Goal: Transaction & Acquisition: Purchase product/service

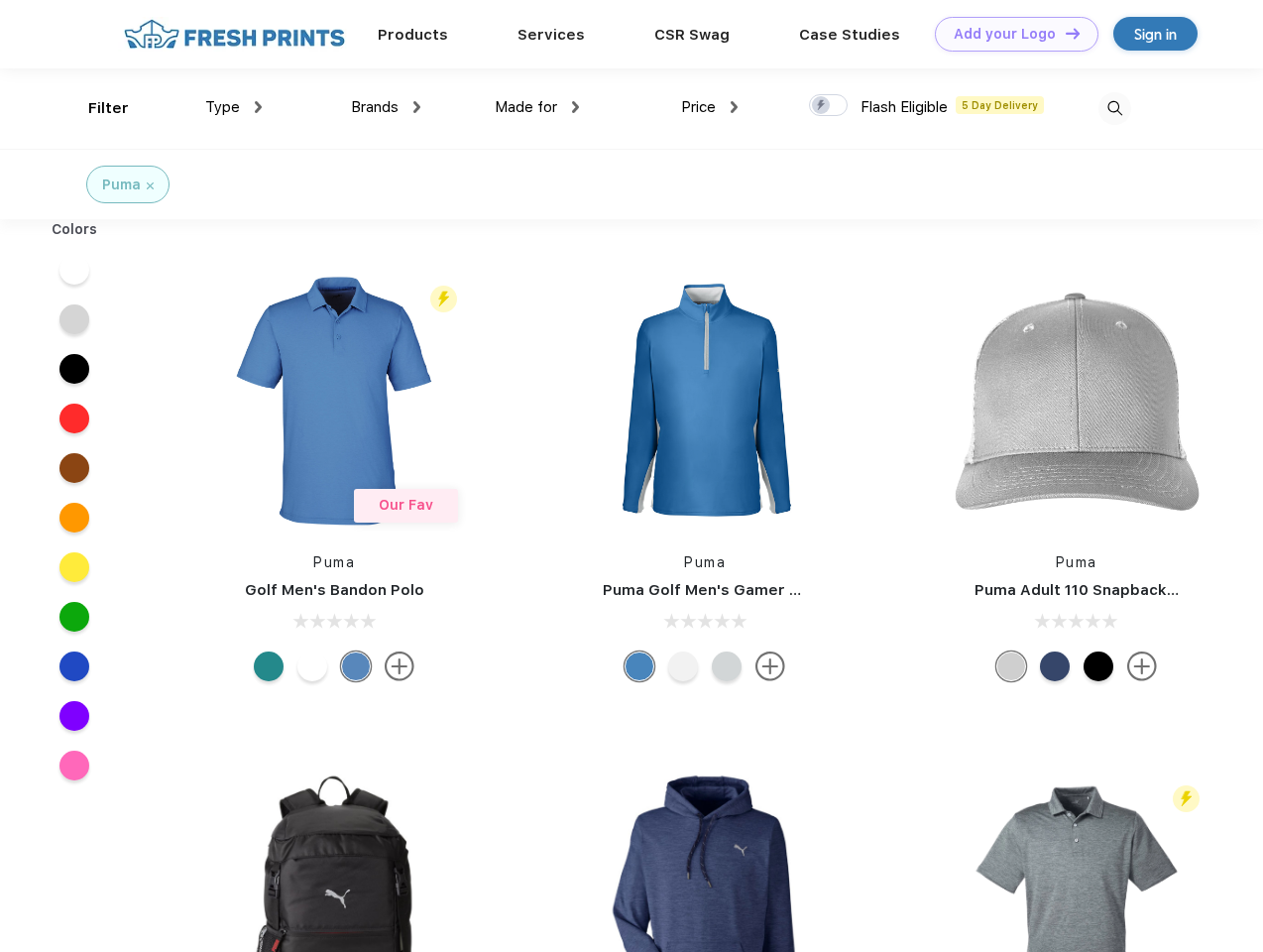
click at [1010, 34] on link "Add your Logo Design Tool" at bounding box center [1017, 34] width 163 height 35
click at [0, 0] on div "Design Tool" at bounding box center [0, 0] width 0 height 0
click at [1064, 33] on link "Add your Logo Design Tool" at bounding box center [1017, 34] width 163 height 35
click at [95, 108] on div "Filter" at bounding box center [109, 108] width 41 height 23
click at [234, 107] on span "Type" at bounding box center [222, 107] width 35 height 18
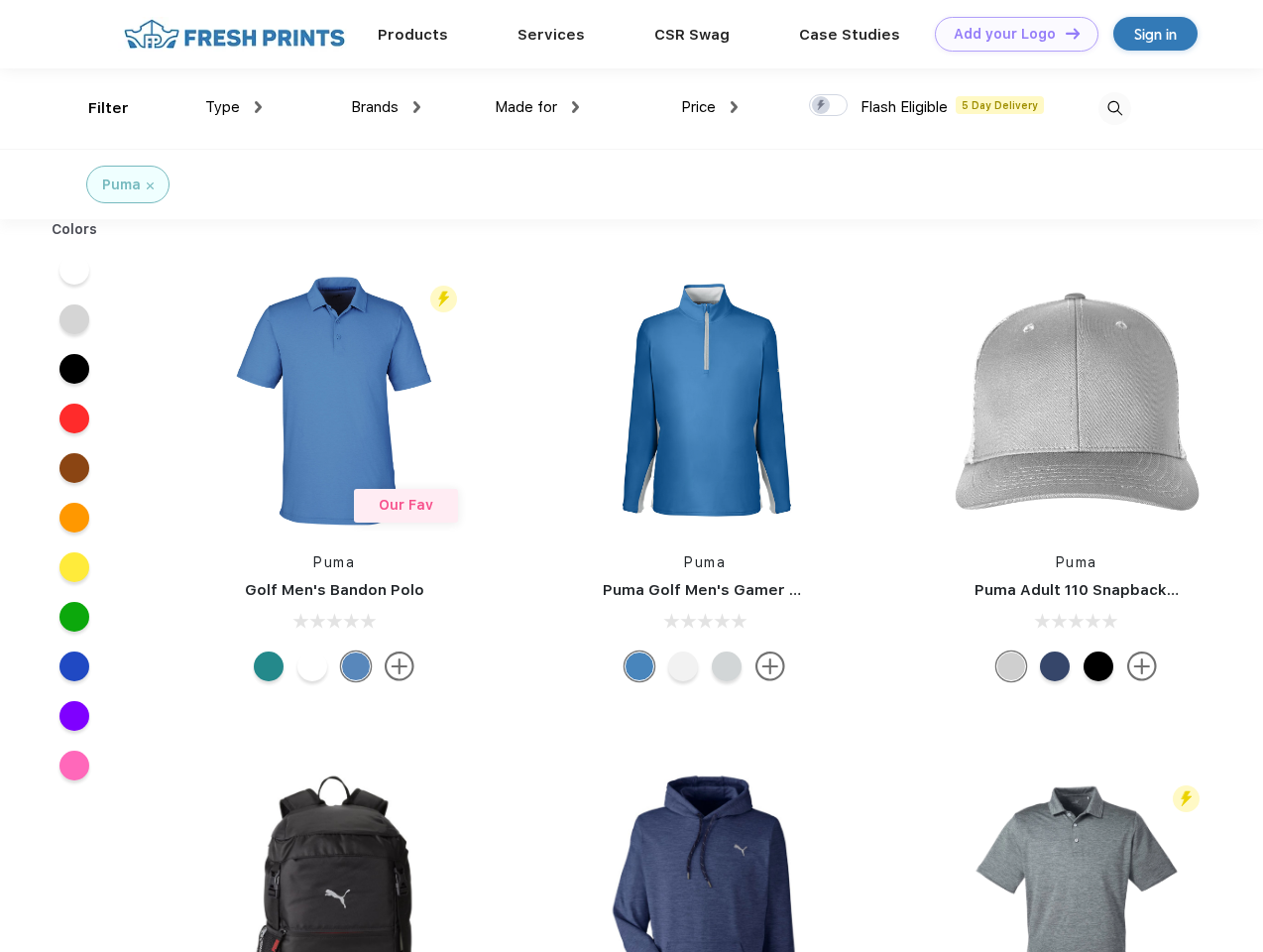
click at [386, 107] on span "Brands" at bounding box center [375, 107] width 48 height 18
click at [537, 107] on span "Made for" at bounding box center [525, 107] width 63 height 18
click at [710, 107] on span "Price" at bounding box center [698, 107] width 35 height 18
click at [829, 106] on div at bounding box center [828, 106] width 39 height 22
click at [822, 106] on input "checkbox" at bounding box center [815, 100] width 13 height 13
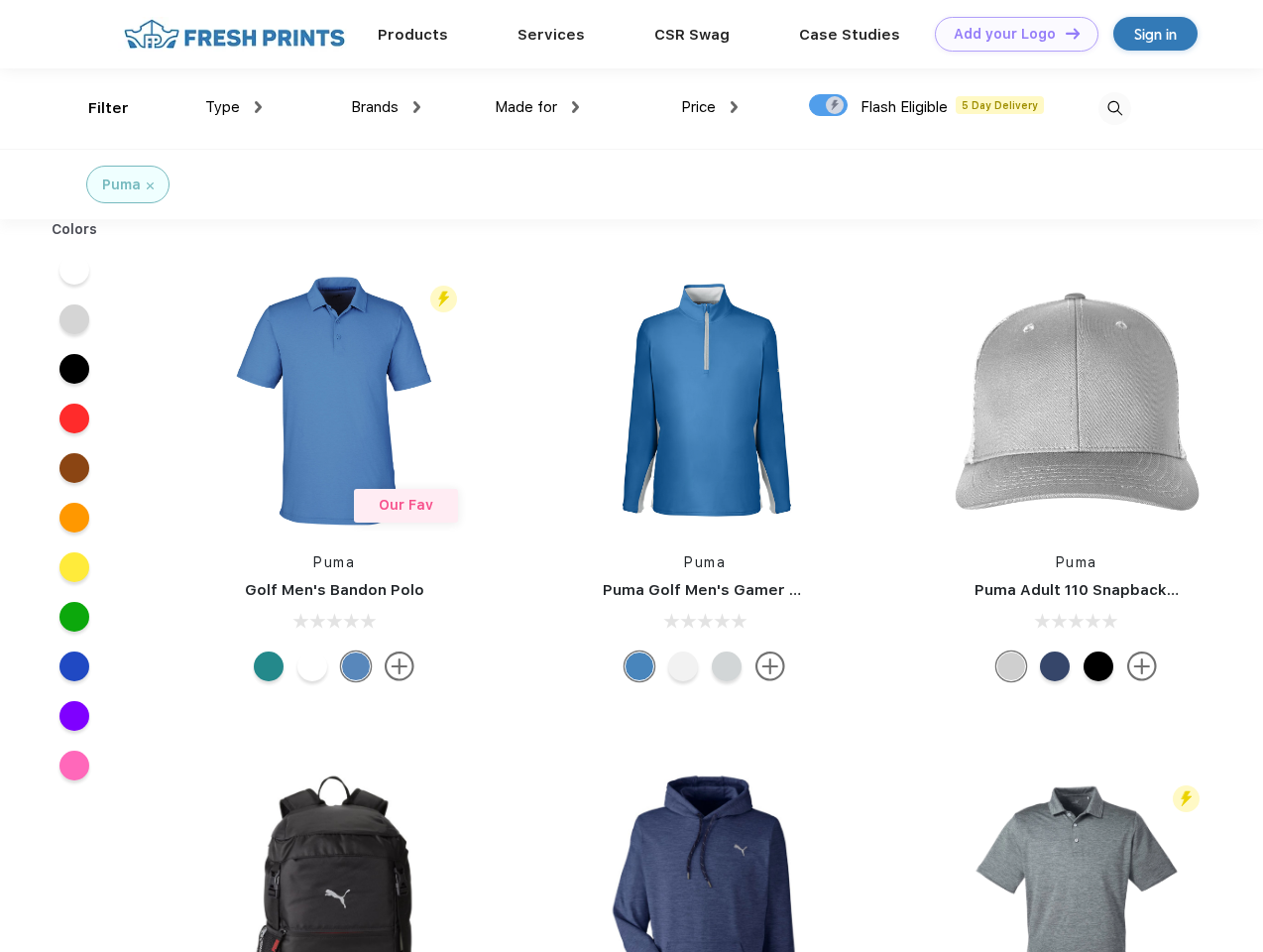
click at [1114, 108] on img at bounding box center [1114, 109] width 33 height 33
